Goal: Transaction & Acquisition: Subscribe to service/newsletter

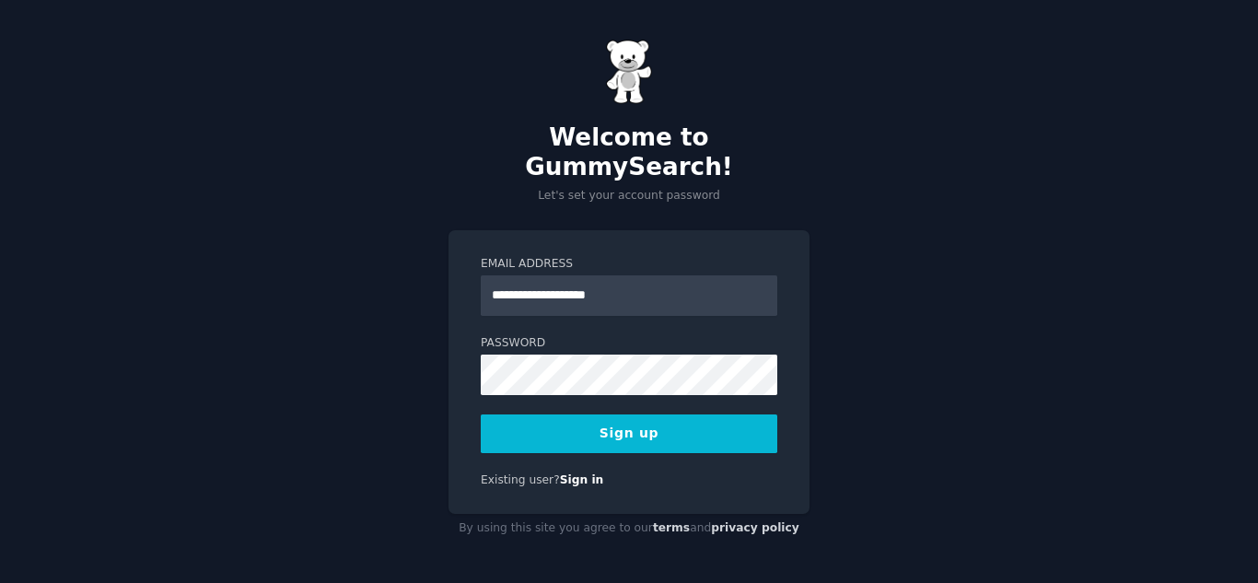
click at [659, 416] on button "Sign up" at bounding box center [629, 433] width 296 height 39
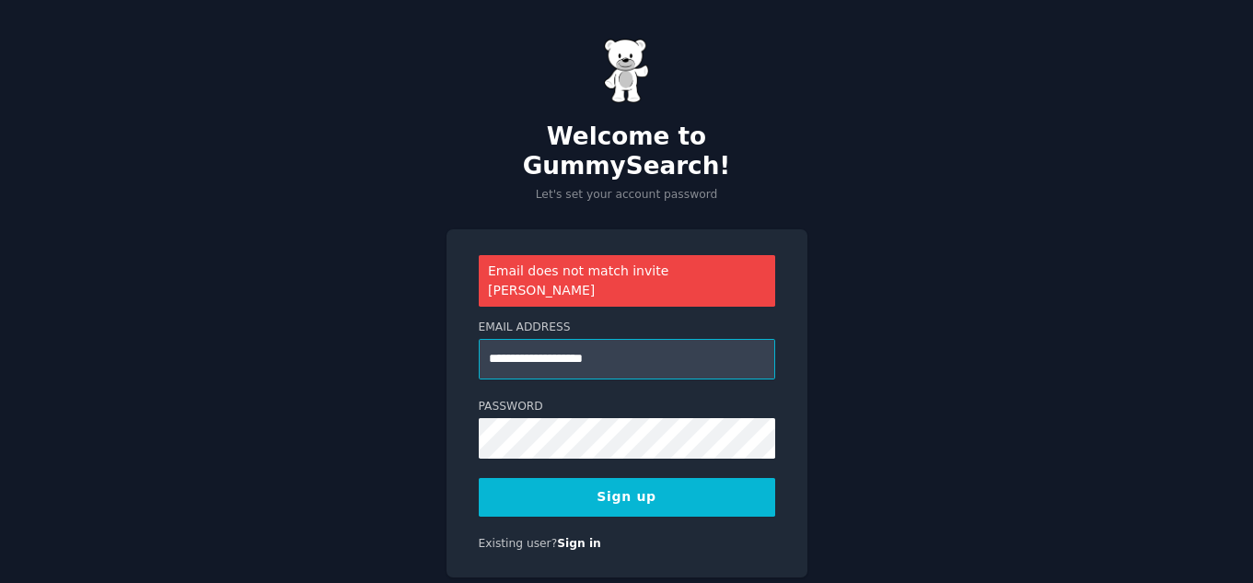
click at [528, 339] on input "**********" at bounding box center [627, 359] width 296 height 41
type input "**********"
click at [599, 478] on button "Sign up" at bounding box center [627, 497] width 296 height 39
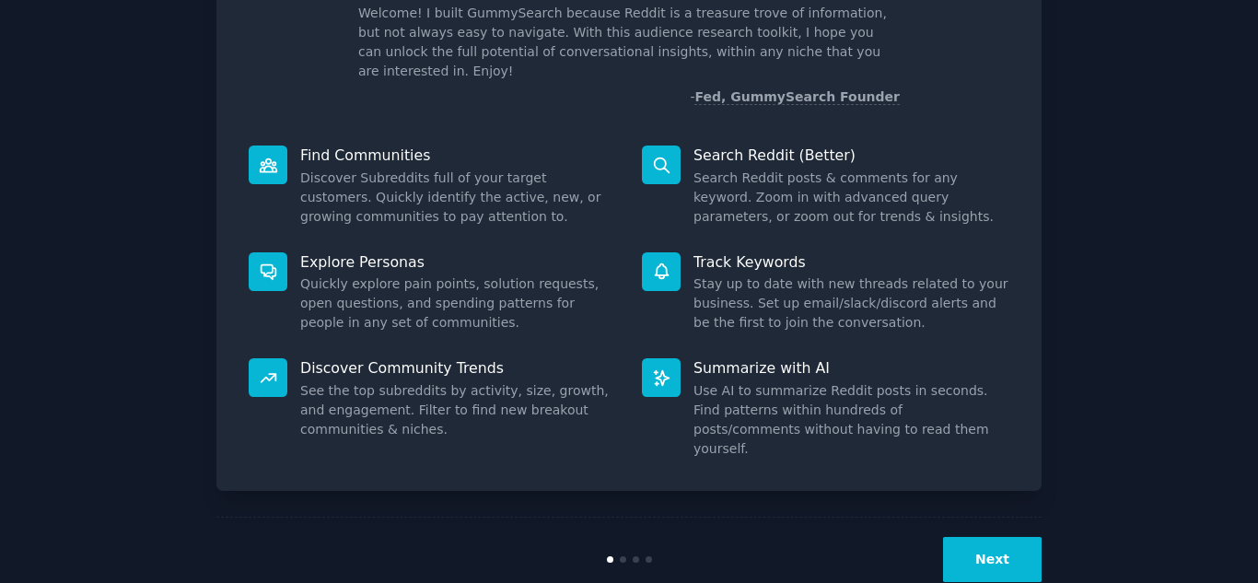
scroll to position [138, 0]
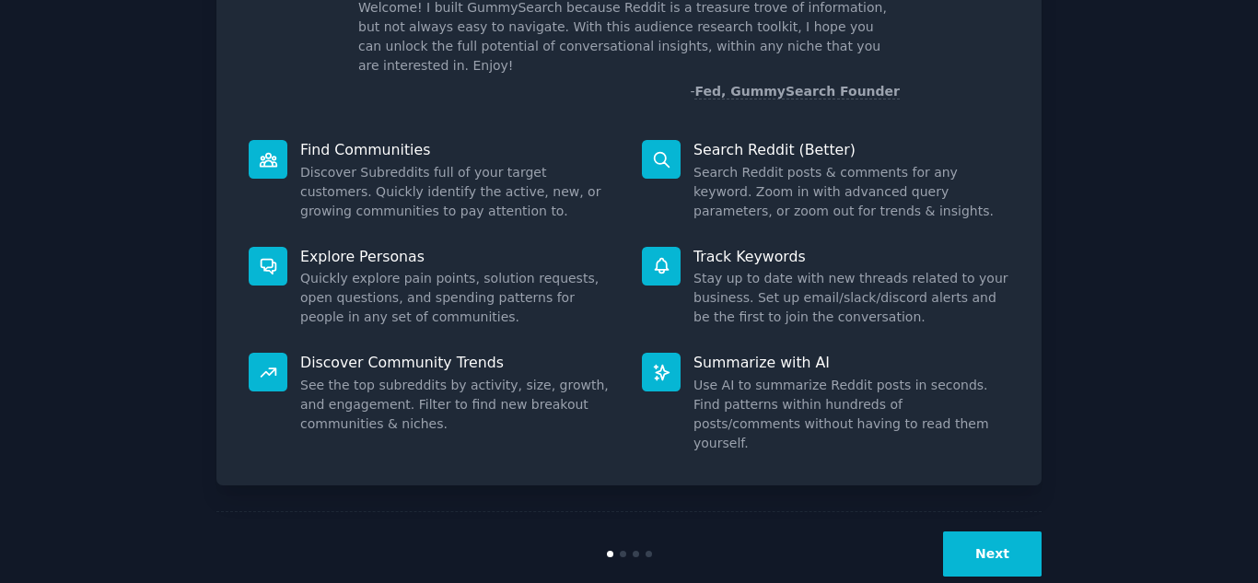
click at [986, 531] on button "Next" at bounding box center [992, 553] width 99 height 45
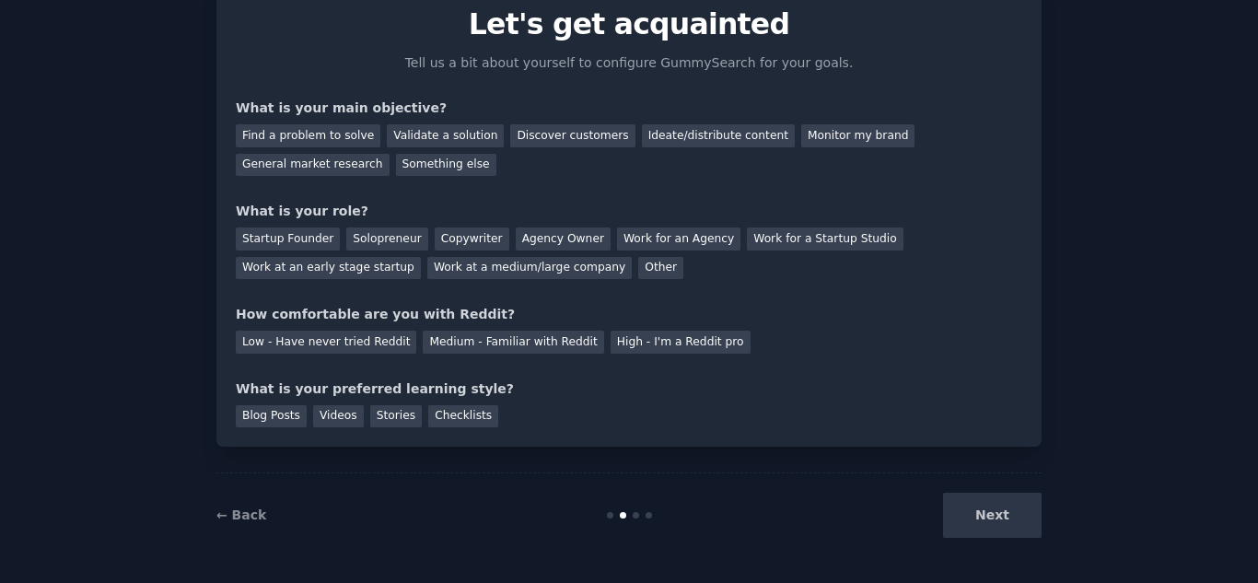
scroll to position [76, 0]
click at [986, 523] on div "Next" at bounding box center [903, 515] width 275 height 45
click at [991, 519] on div "Next" at bounding box center [903, 515] width 275 height 45
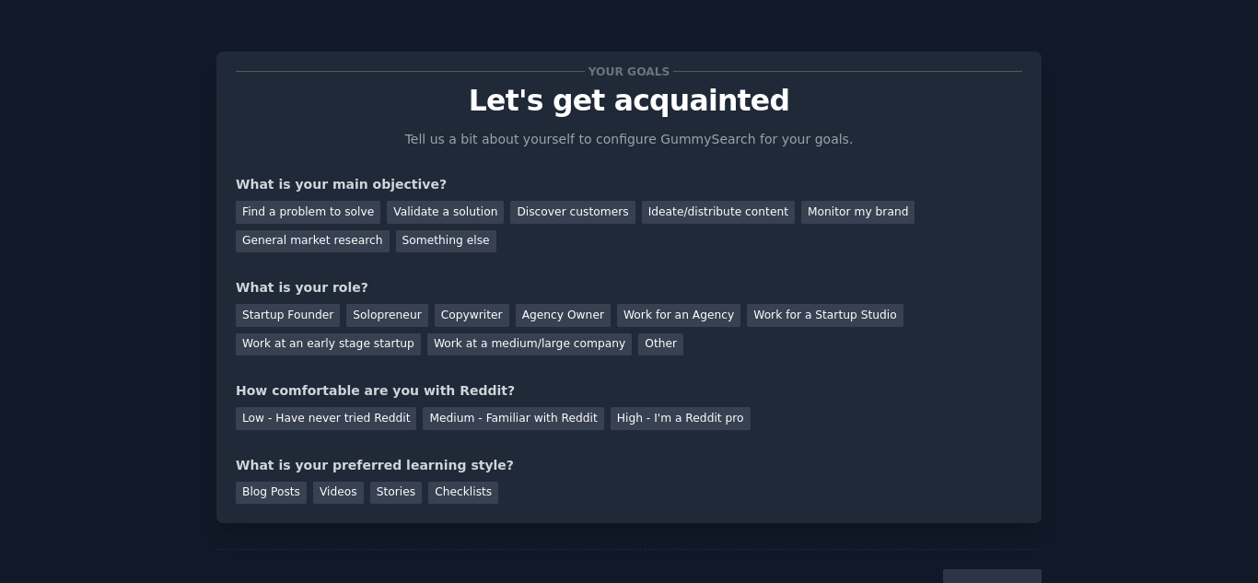
click at [323, 197] on div "Find a problem to solve Validate a solution Discover customers Ideate/distribut…" at bounding box center [629, 223] width 786 height 58
click at [324, 198] on div "Find a problem to solve Validate a solution Discover customers Ideate/distribut…" at bounding box center [629, 223] width 786 height 58
click at [333, 209] on div "Find a problem to solve" at bounding box center [308, 212] width 145 height 23
click at [389, 230] on div "General market research" at bounding box center [313, 241] width 154 height 23
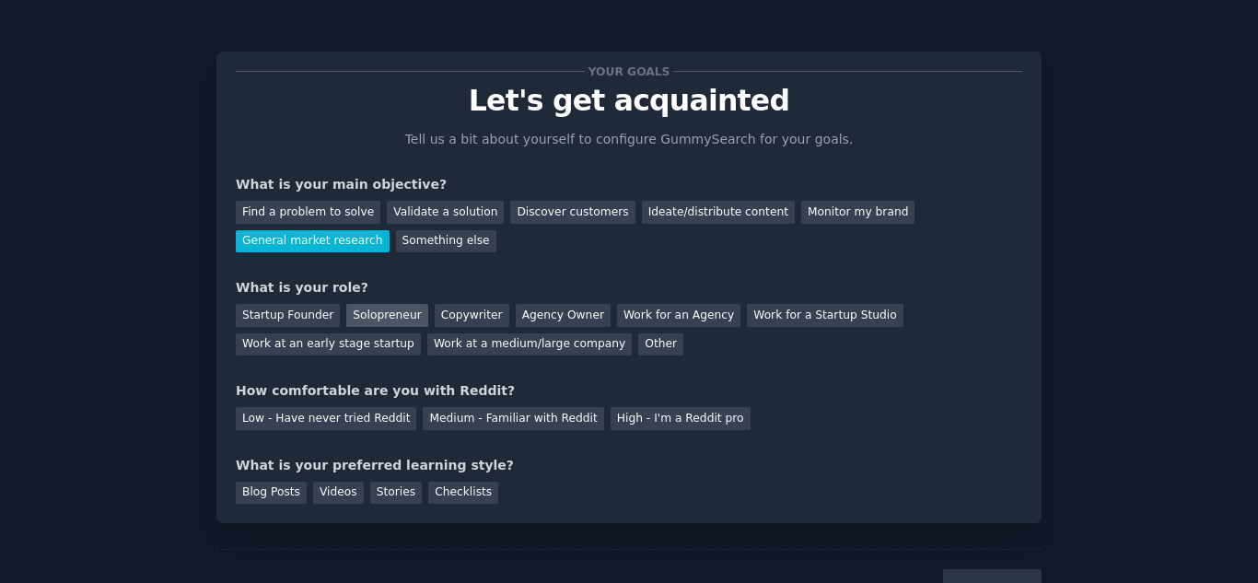
click at [372, 309] on div "Solopreneur" at bounding box center [386, 315] width 81 height 23
click at [536, 423] on div "Medium - Familiar with Reddit" at bounding box center [513, 418] width 180 height 23
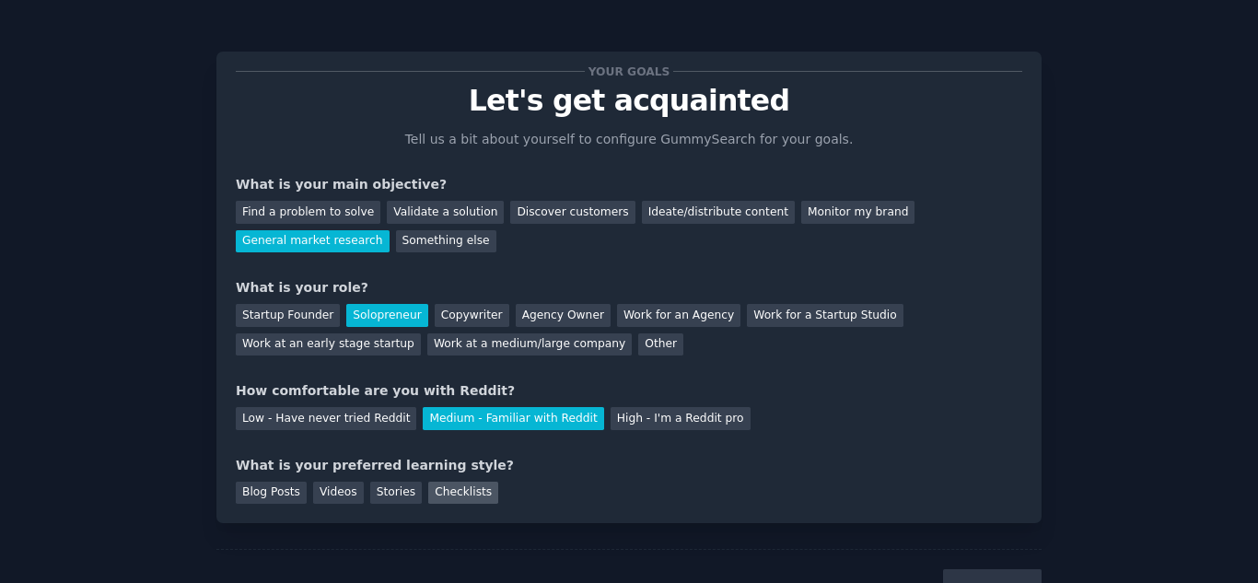
click at [437, 487] on div "Checklists" at bounding box center [463, 492] width 70 height 23
click at [343, 209] on div "Find a problem to solve" at bounding box center [308, 212] width 145 height 23
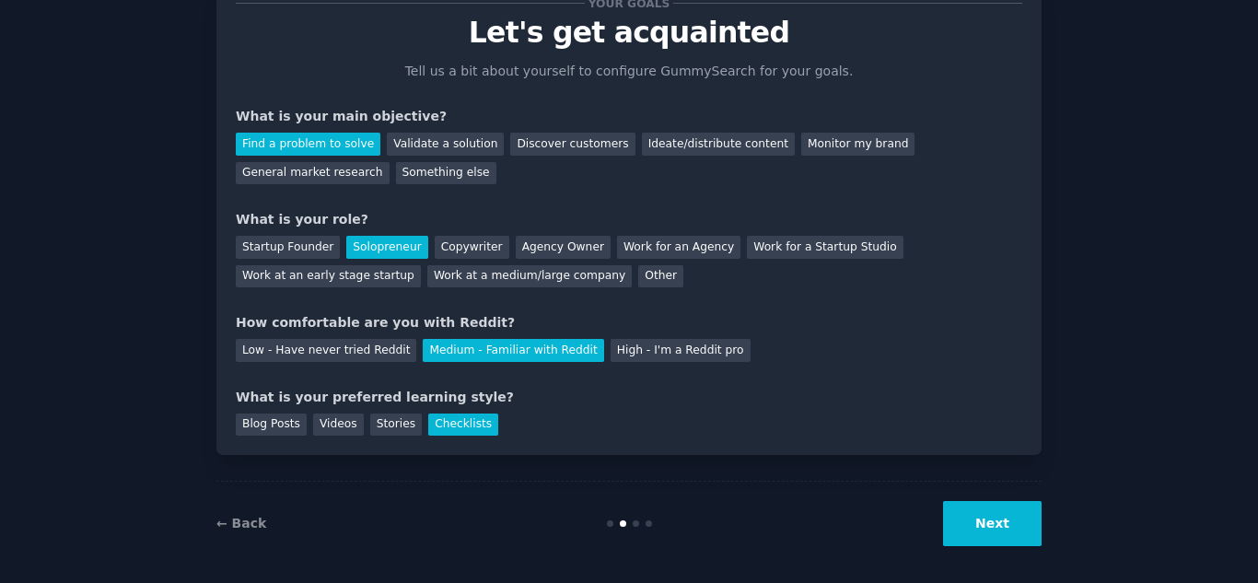
scroll to position [76, 0]
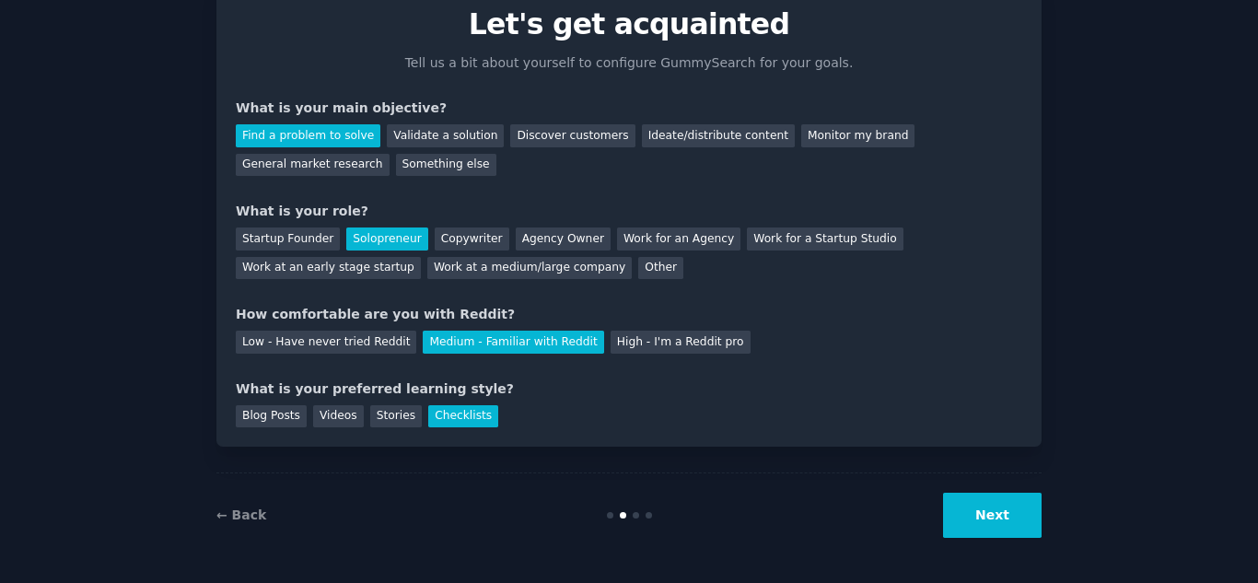
click at [1005, 516] on button "Next" at bounding box center [992, 515] width 99 height 45
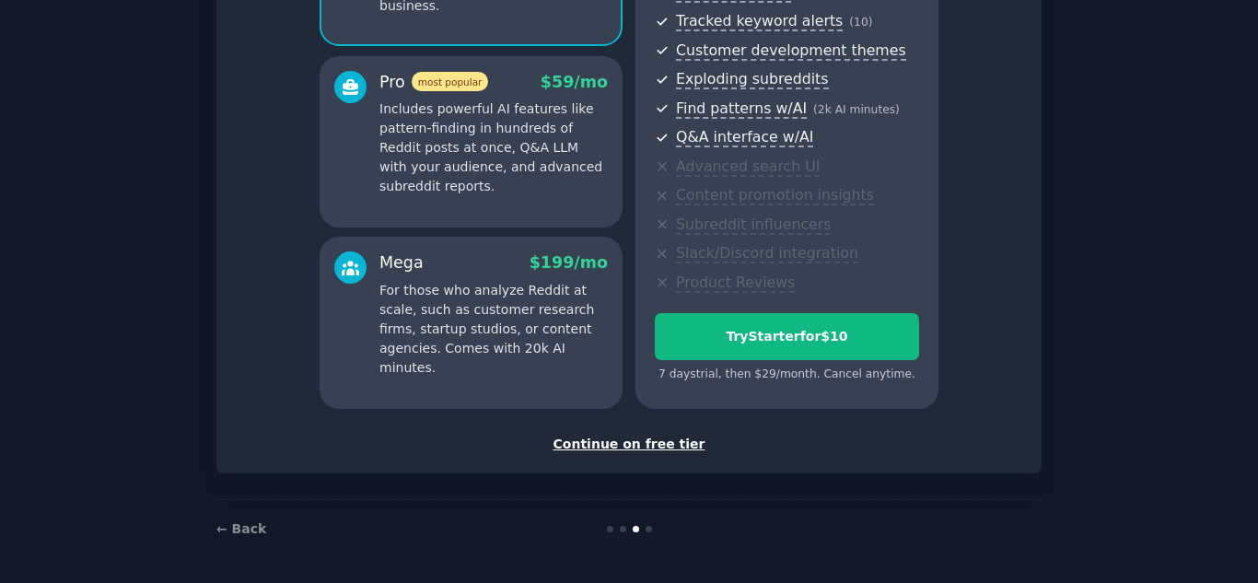
scroll to position [291, 0]
click at [623, 445] on div "Continue on free tier" at bounding box center [629, 443] width 786 height 19
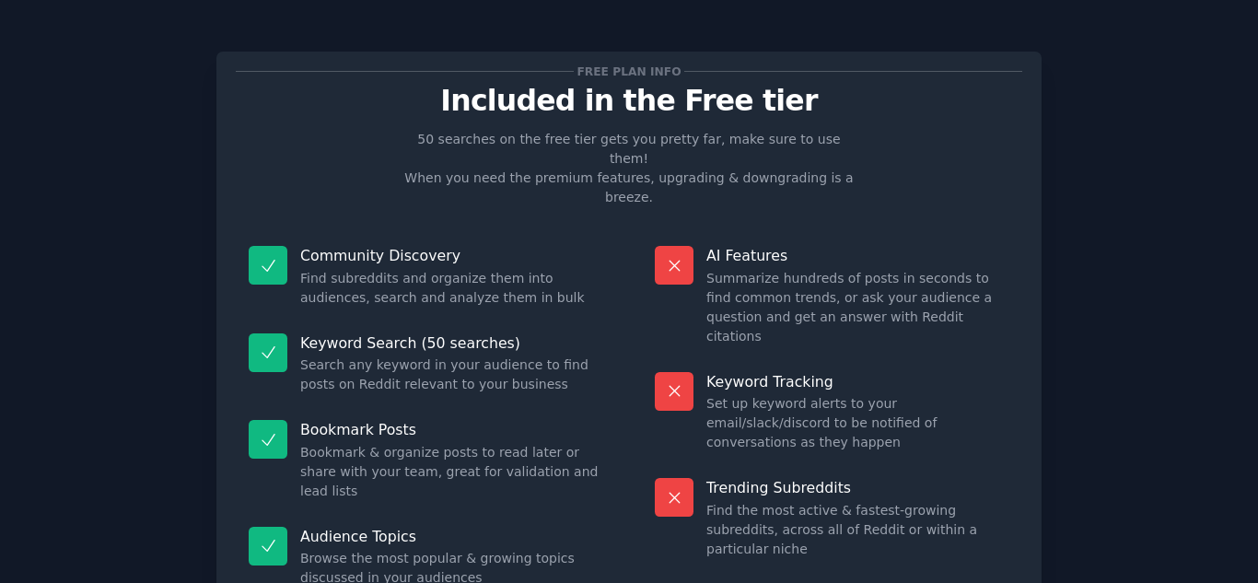
scroll to position [120, 0]
